Goal: Information Seeking & Learning: Learn about a topic

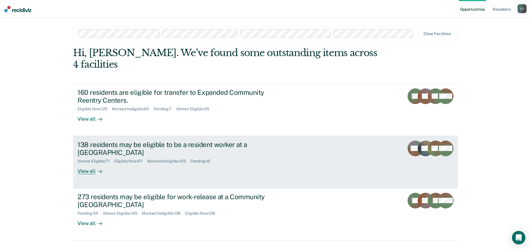
click at [184, 164] on link "138 residents may be eligible to be a resident worker at a Community Reentry Ce…" at bounding box center [265, 162] width 385 height 52
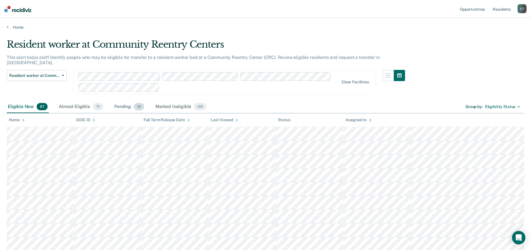
click at [127, 103] on div "Pending 16" at bounding box center [129, 107] width 32 height 12
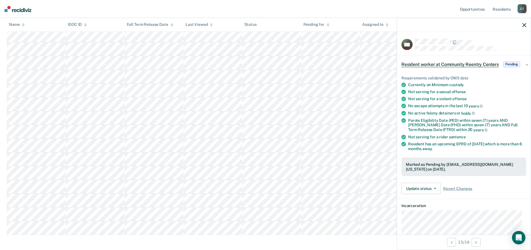
click at [526, 24] on icon "button" at bounding box center [525, 25] width 4 height 4
